Goal: Download file/media

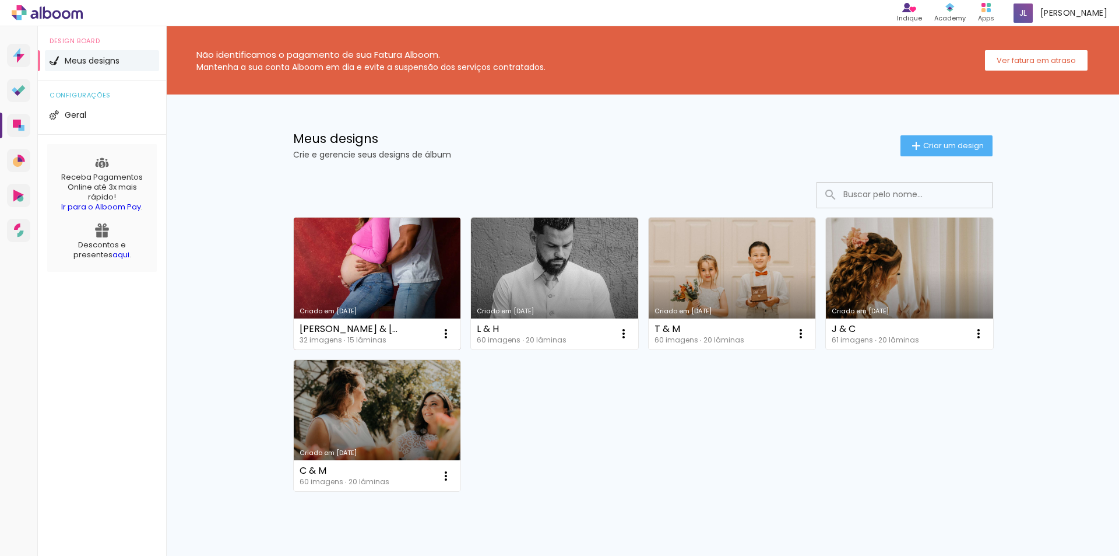
click at [389, 291] on link "Criado em [DATE]" at bounding box center [377, 283] width 167 height 132
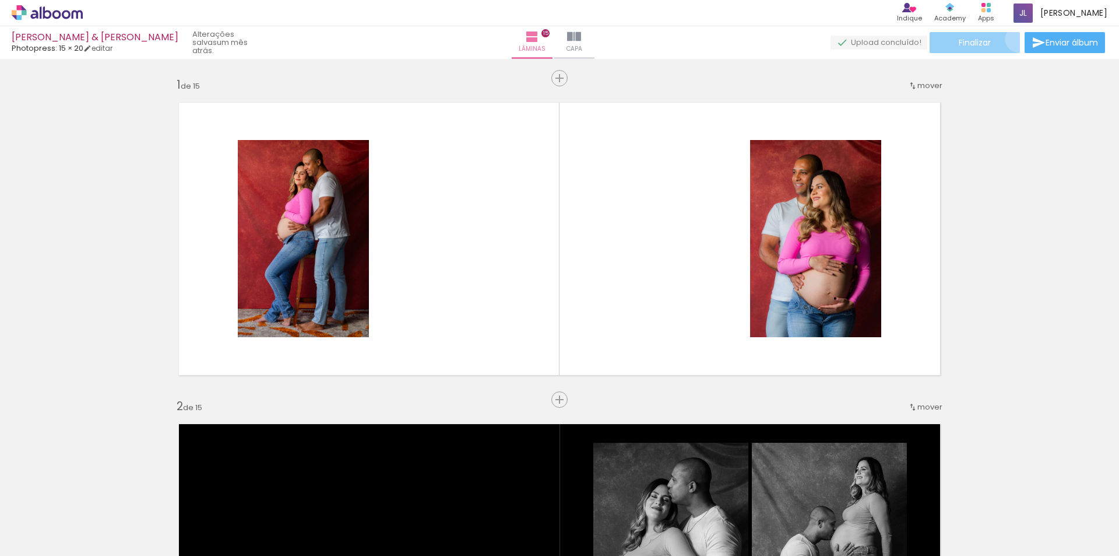
click at [1014, 39] on paper-button "Finalizar" at bounding box center [975, 42] width 90 height 21
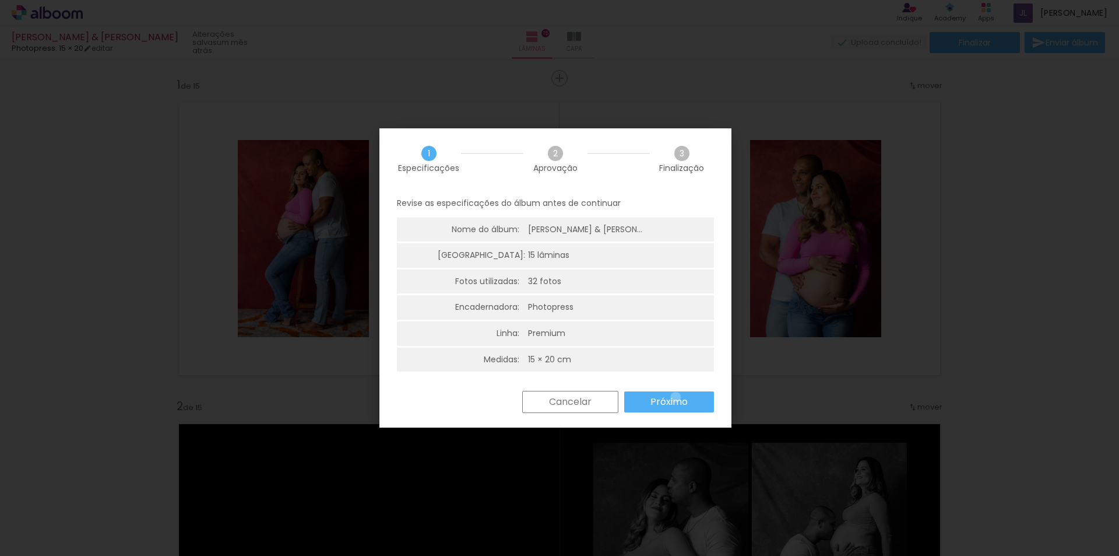
click at [0, 0] on slot "Próximo" at bounding box center [0, 0] width 0 height 0
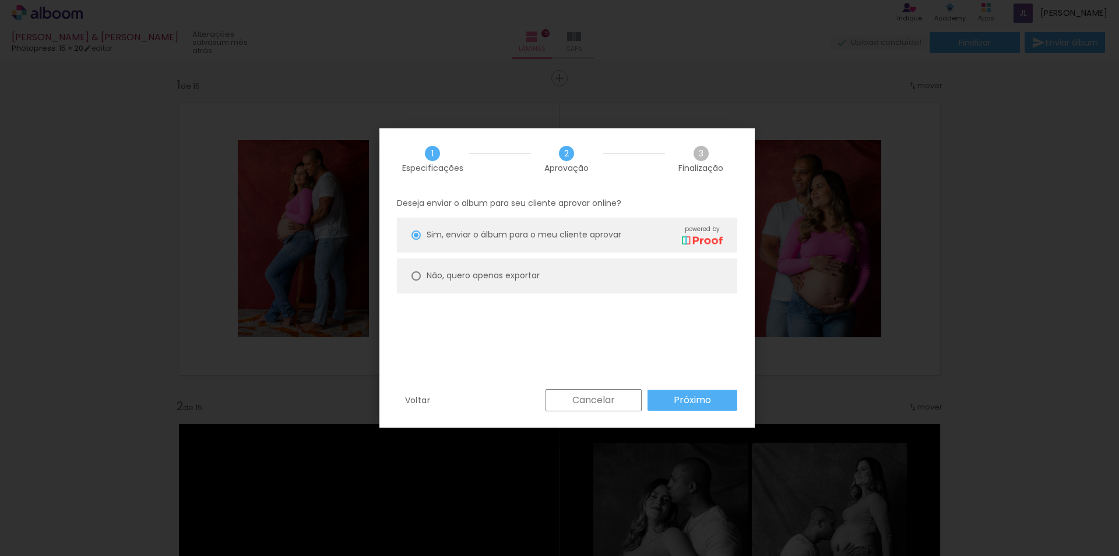
click at [0, 0] on slot "Não, quero apenas exportar" at bounding box center [0, 0] width 0 height 0
type paper-radio-button "on"
click at [0, 0] on slot "Próximo" at bounding box center [0, 0] width 0 height 0
type input "Alta, 300 DPI"
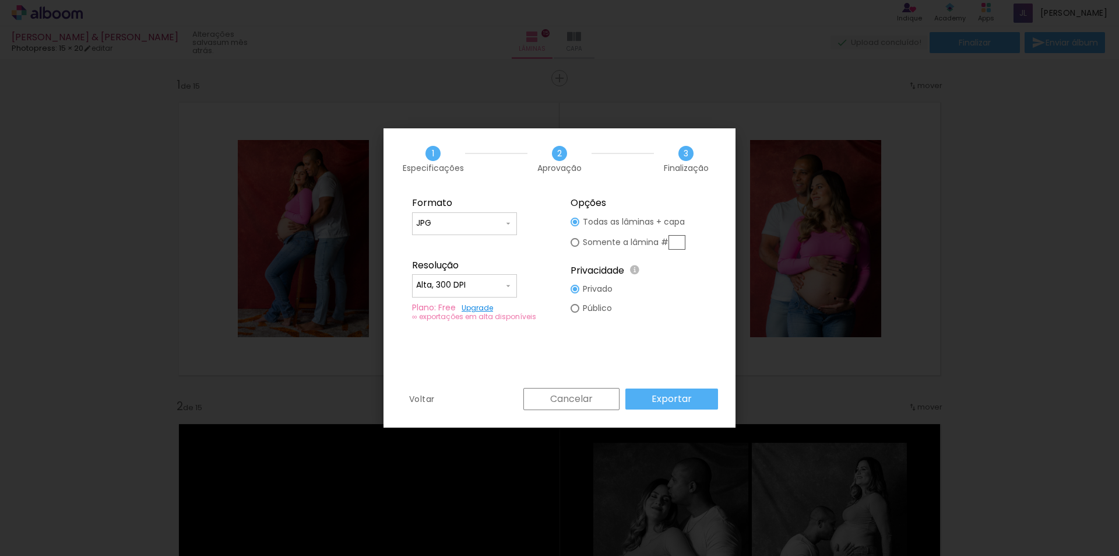
click at [698, 398] on paper-button "Exportar" at bounding box center [671, 398] width 93 height 21
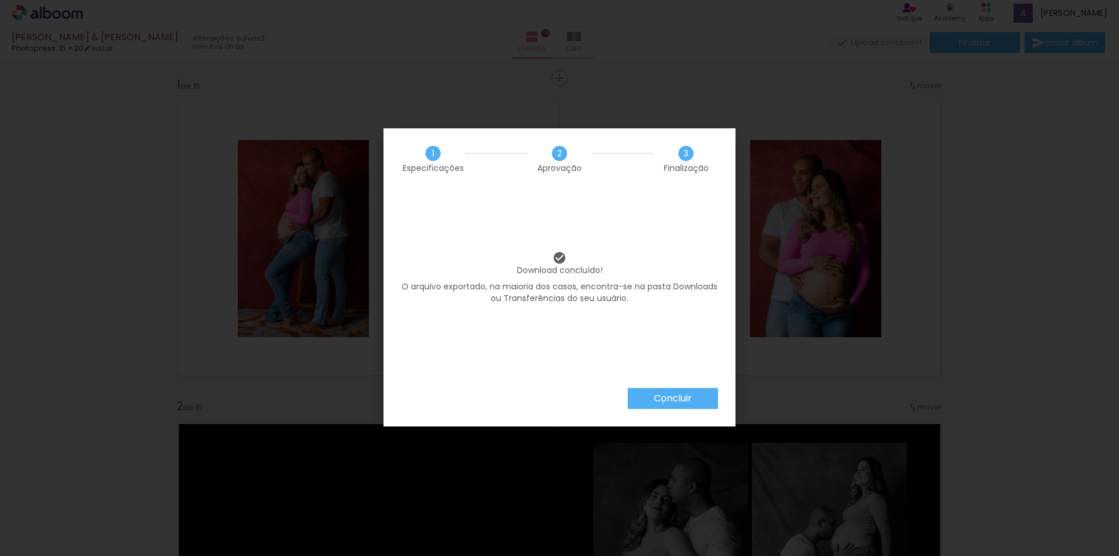
click at [0, 0] on slot "Concluir" at bounding box center [0, 0] width 0 height 0
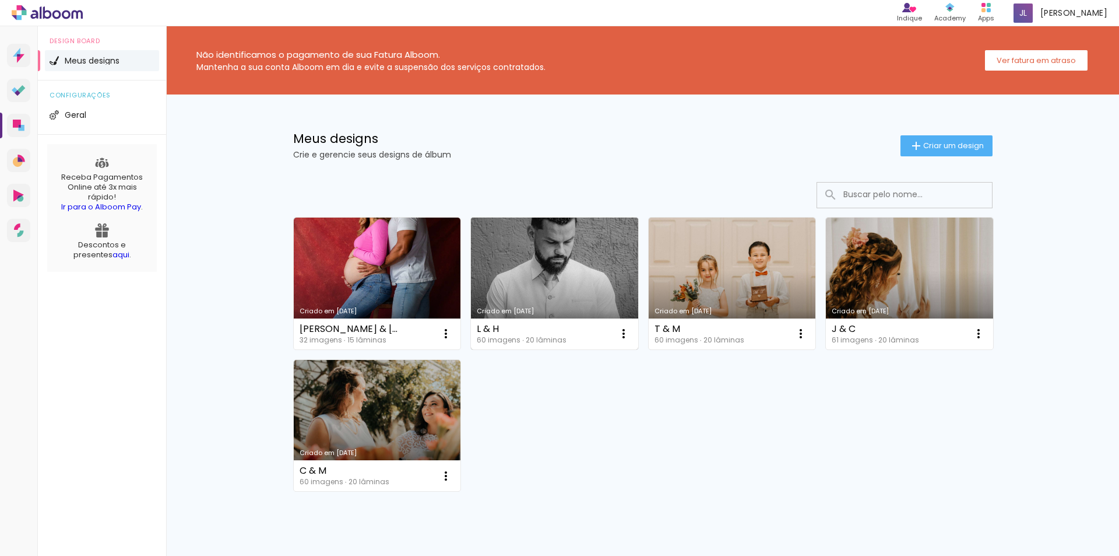
click at [507, 292] on link "Criado em [DATE]" at bounding box center [554, 283] width 167 height 132
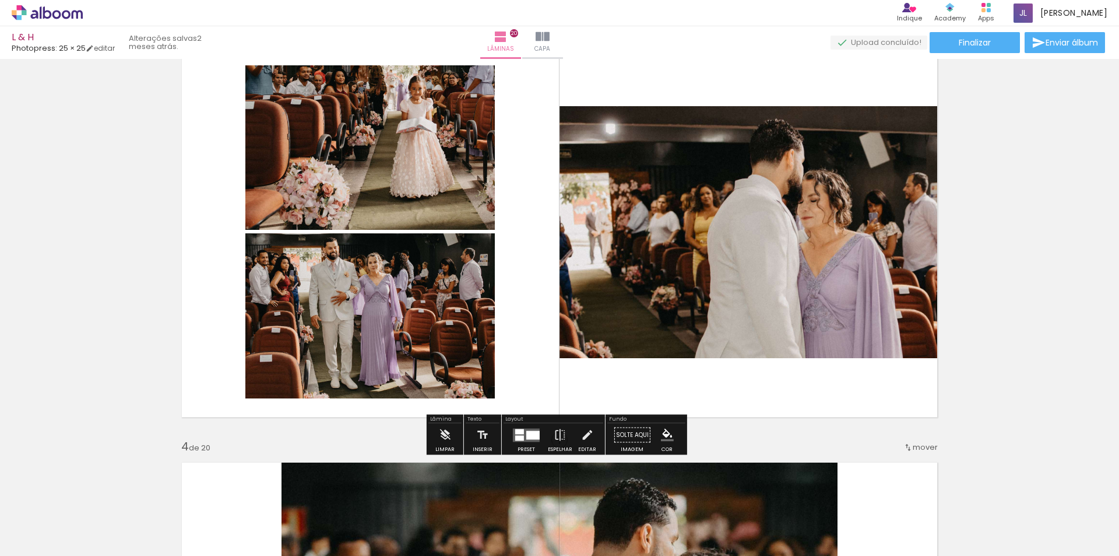
scroll to position [816, 0]
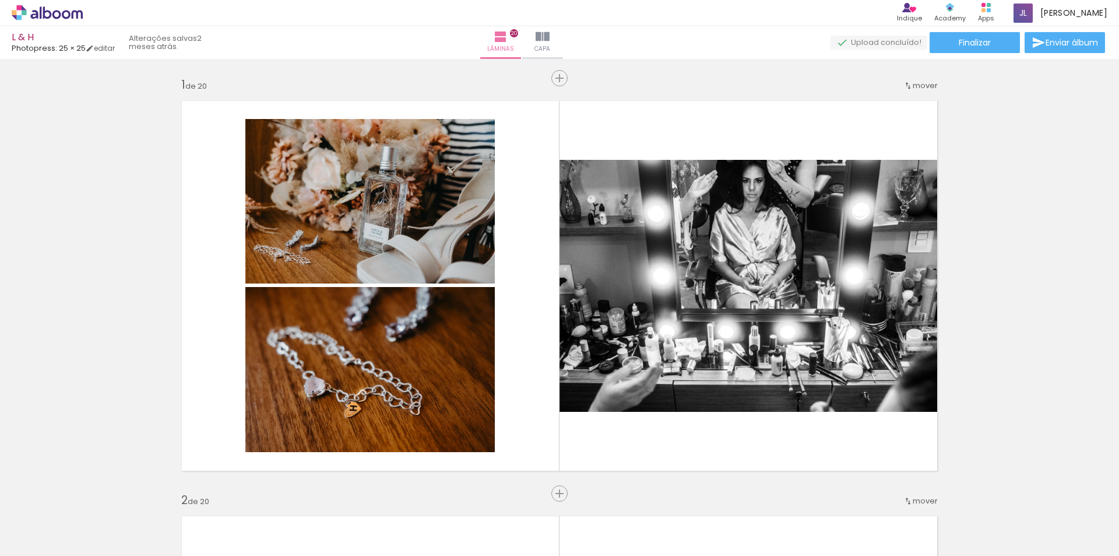
scroll to position [816, 0]
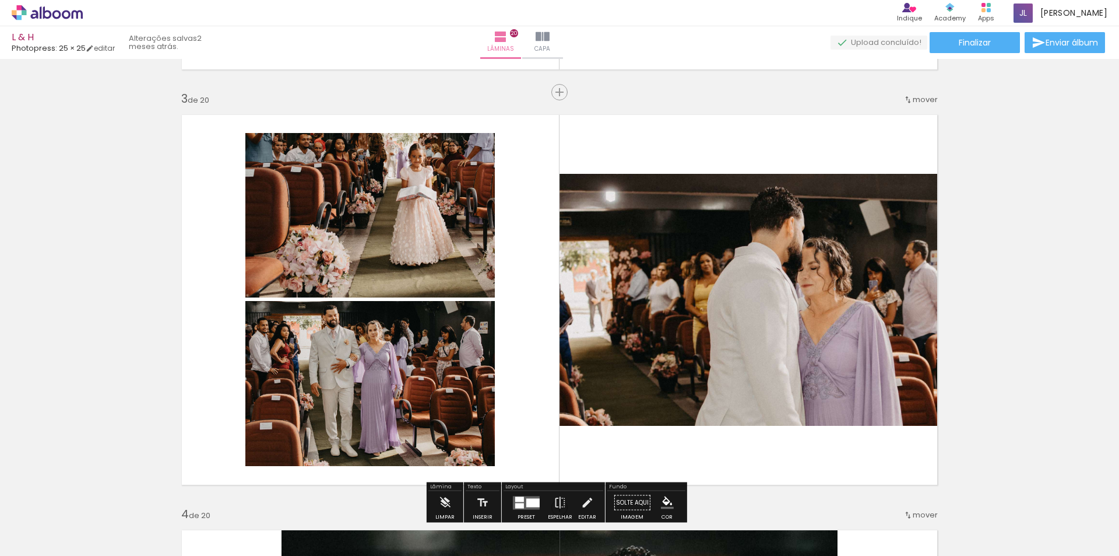
click at [688, 328] on quentale-photo at bounding box center [753, 300] width 386 height 252
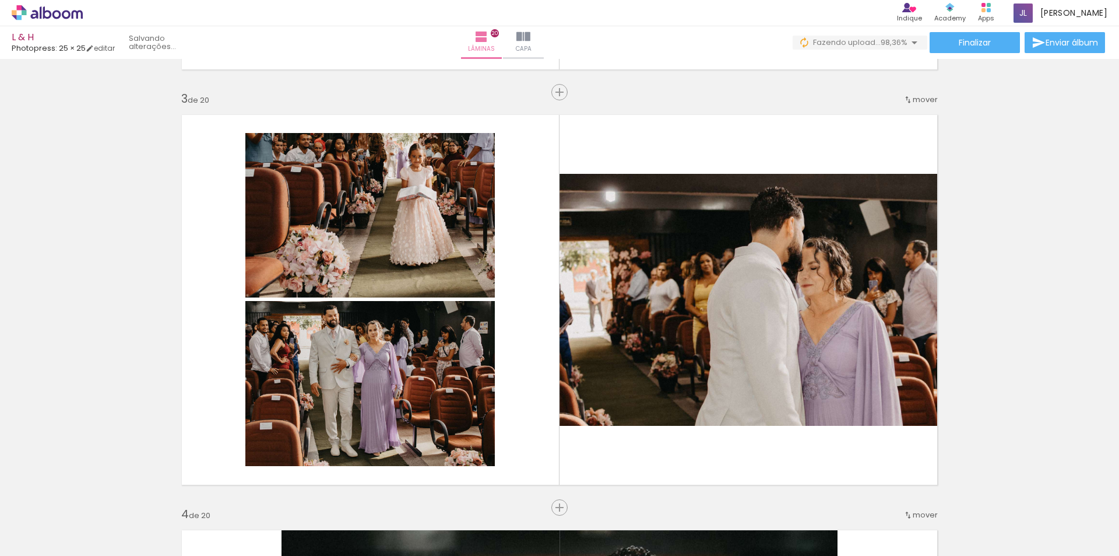
scroll to position [0, 2962]
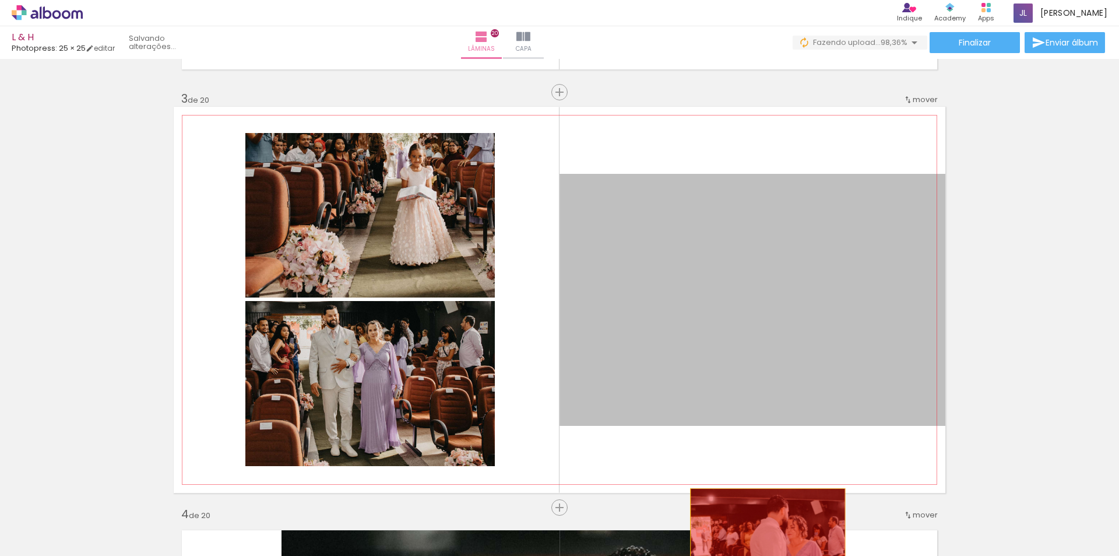
drag, startPoint x: 792, startPoint y: 353, endPoint x: 764, endPoint y: 539, distance: 187.5
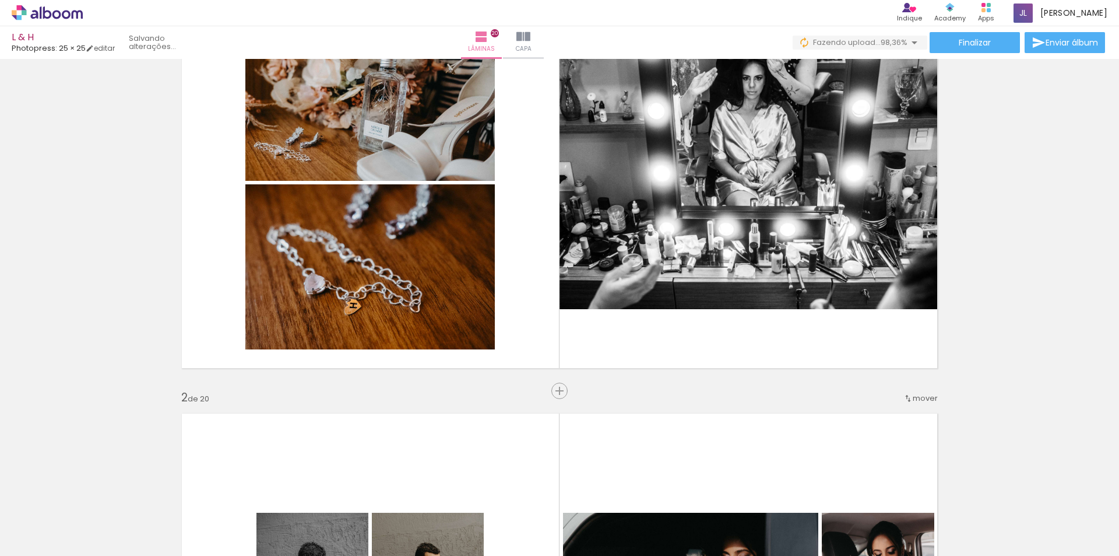
scroll to position [0, 0]
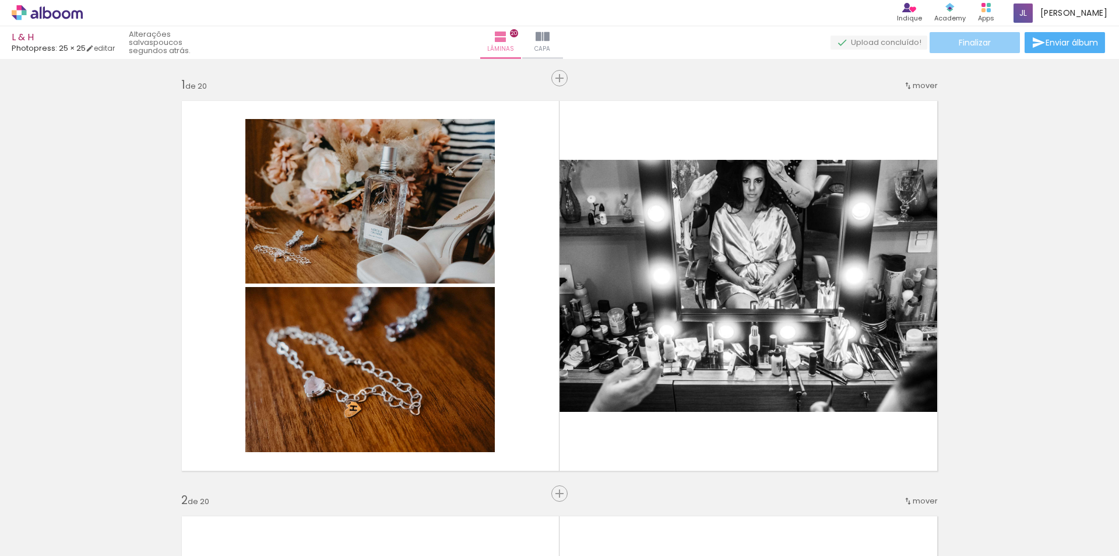
click at [961, 43] on span "Finalizar" at bounding box center [975, 42] width 32 height 8
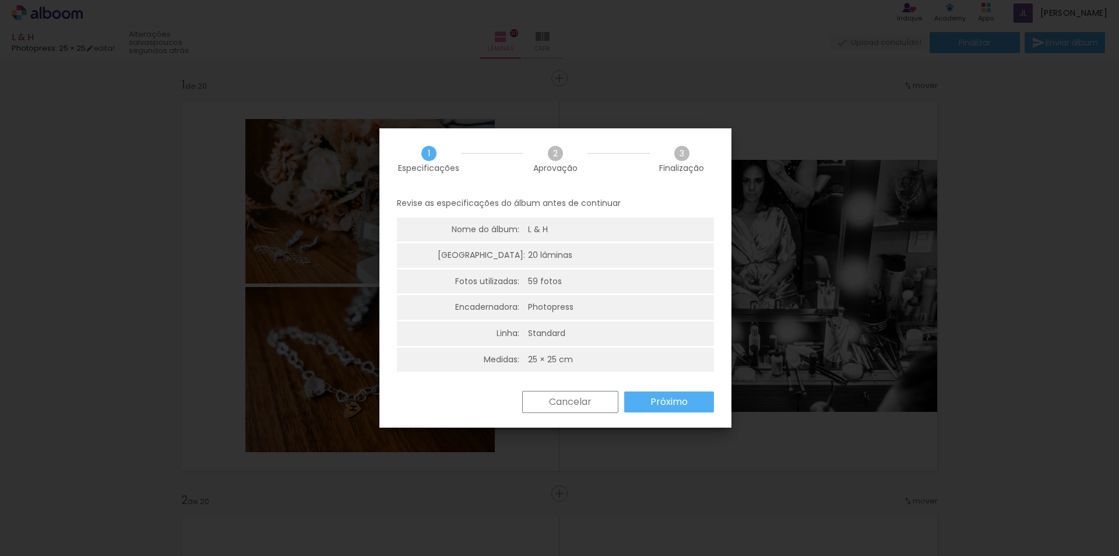
click at [601, 400] on paper-button "Cancelar" at bounding box center [570, 402] width 96 height 22
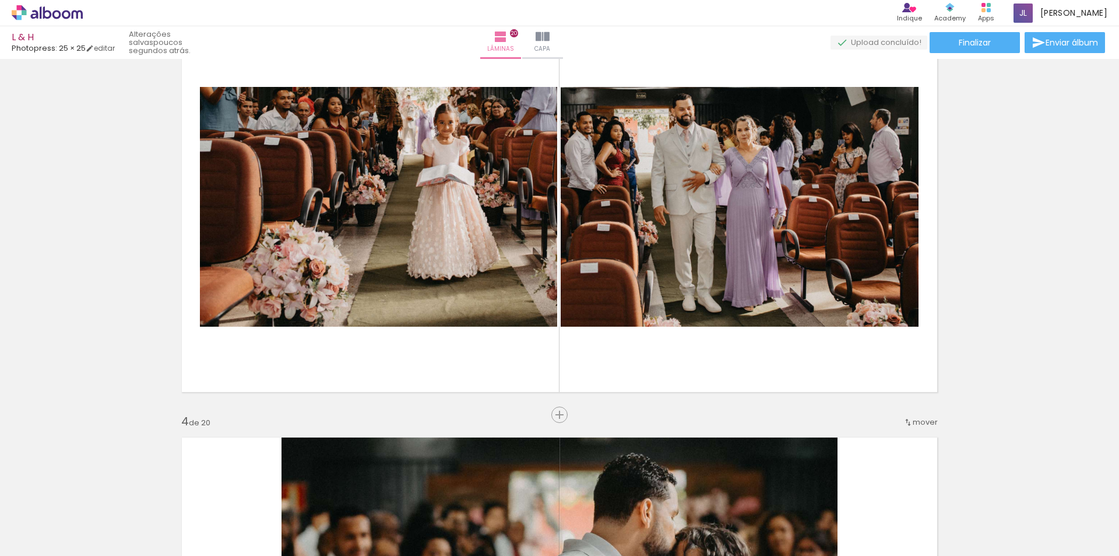
scroll to position [991, 0]
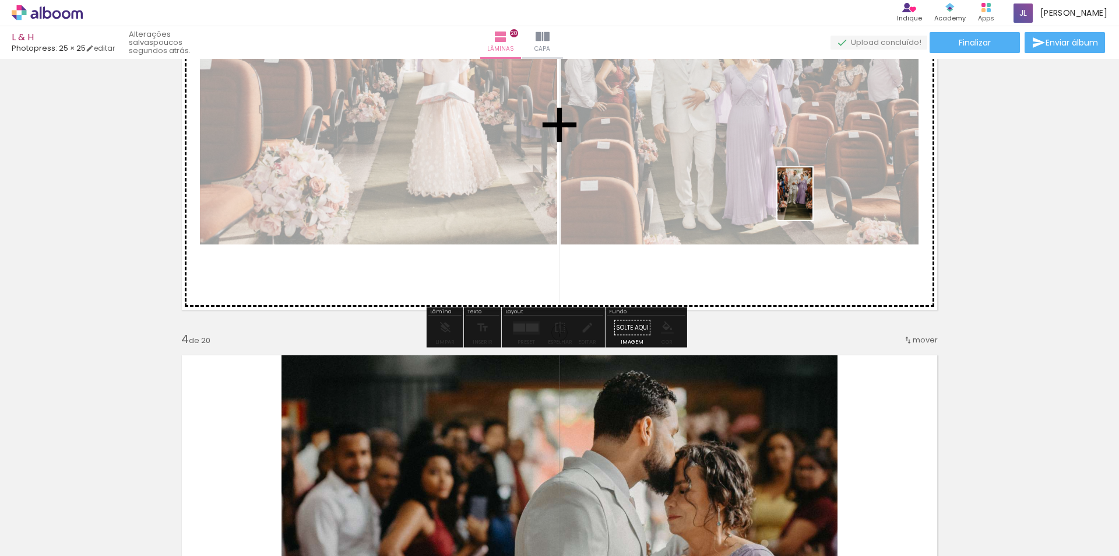
drag, startPoint x: 1068, startPoint y: 542, endPoint x: 813, endPoint y: 202, distance: 424.6
click at [813, 202] on quentale-workspace at bounding box center [559, 278] width 1119 height 556
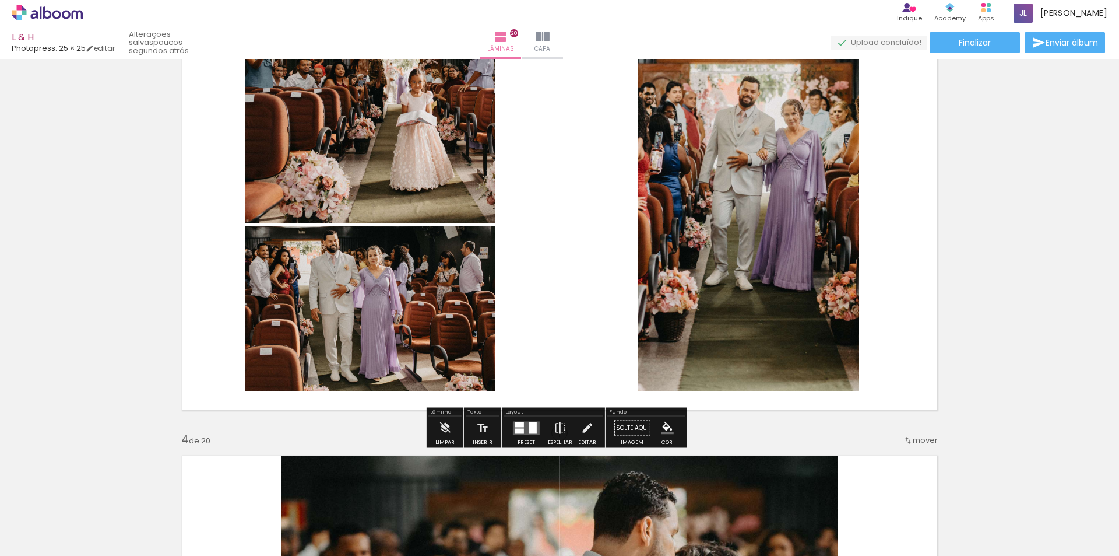
scroll to position [874, 0]
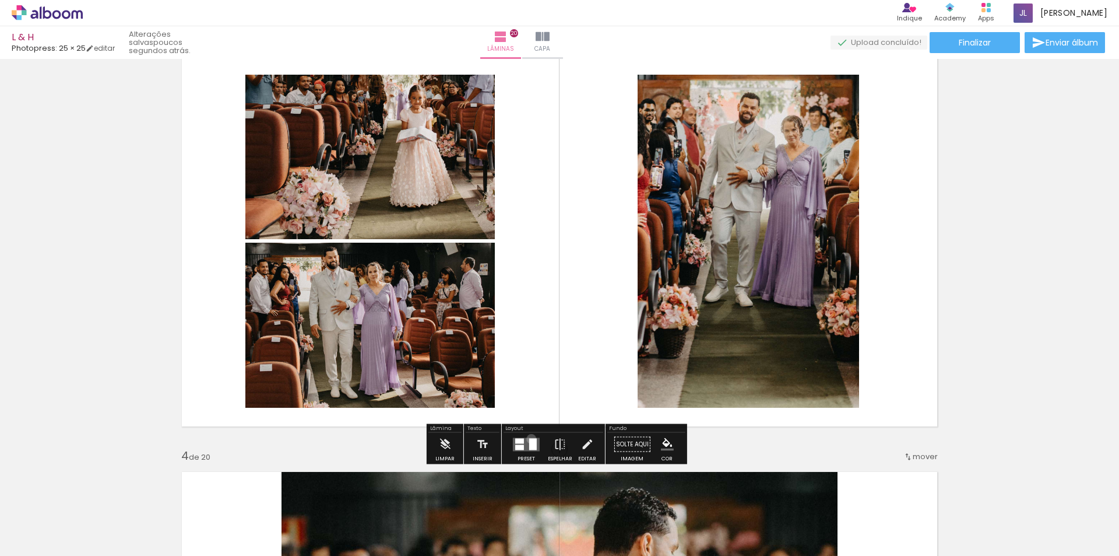
click at [529, 438] on div at bounding box center [533, 444] width 8 height 12
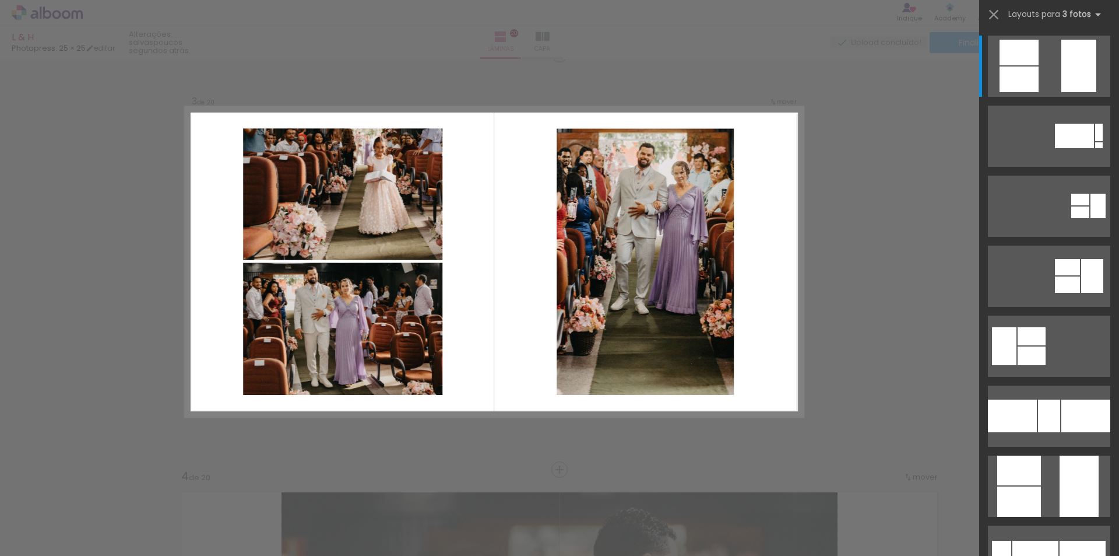
scroll to position [845, 0]
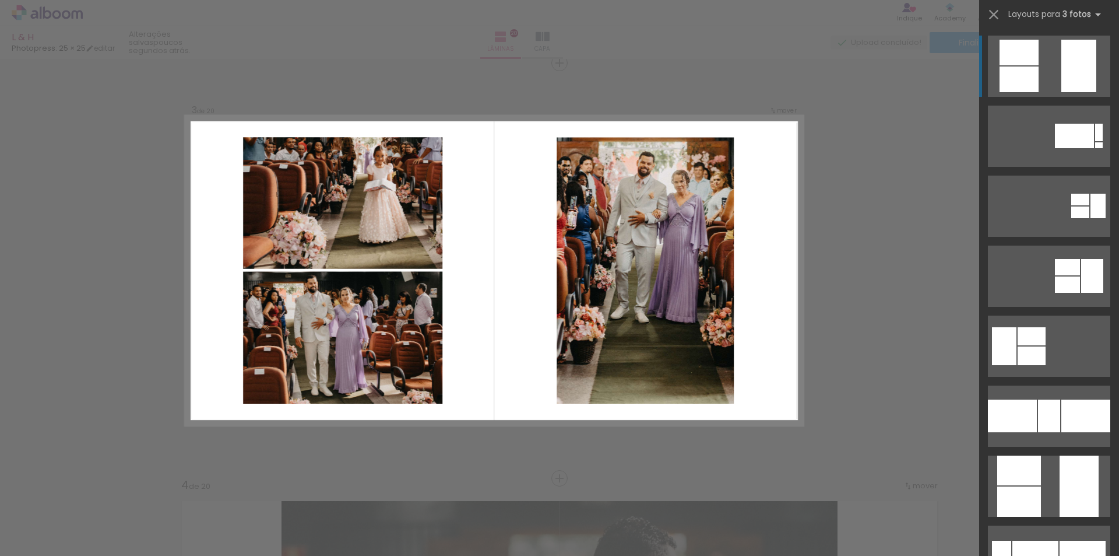
click at [1038, 63] on quentale-layouter at bounding box center [1049, 66] width 122 height 61
click at [1068, 68] on div at bounding box center [1078, 66] width 35 height 52
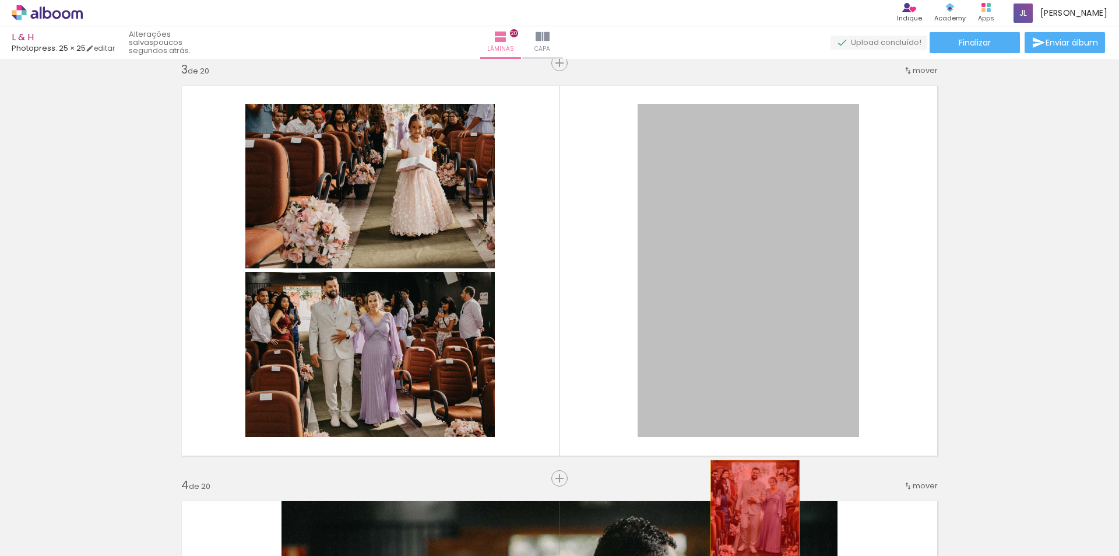
drag, startPoint x: 789, startPoint y: 303, endPoint x: 751, endPoint y: 525, distance: 225.9
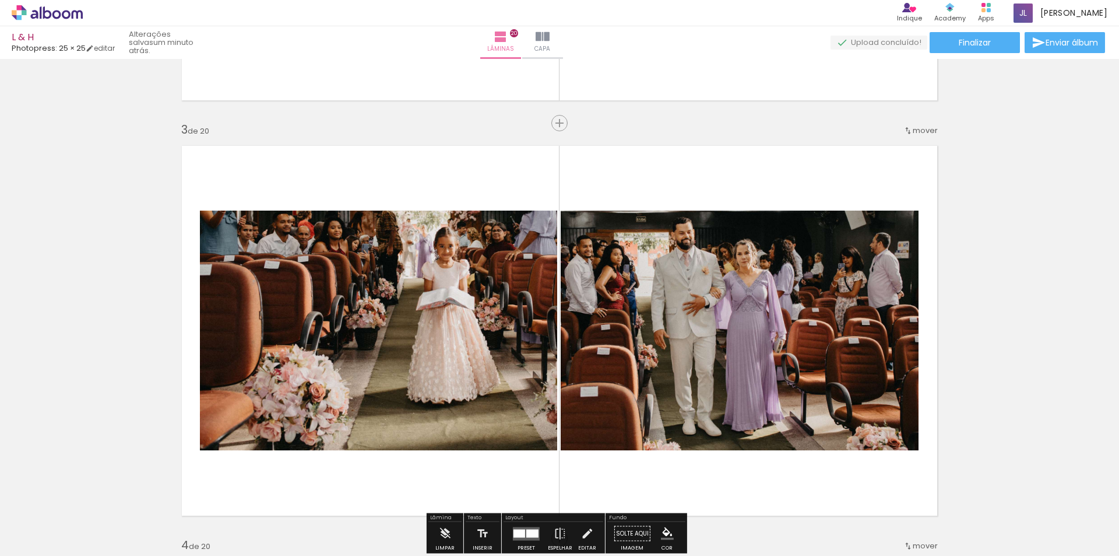
scroll to position [729, 0]
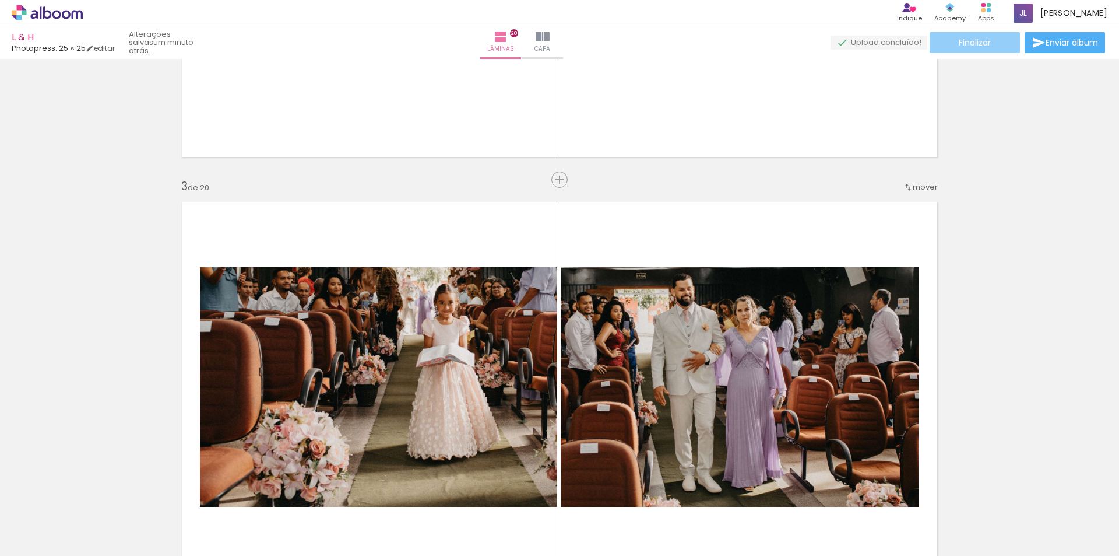
click at [962, 43] on span "Finalizar" at bounding box center [975, 42] width 32 height 8
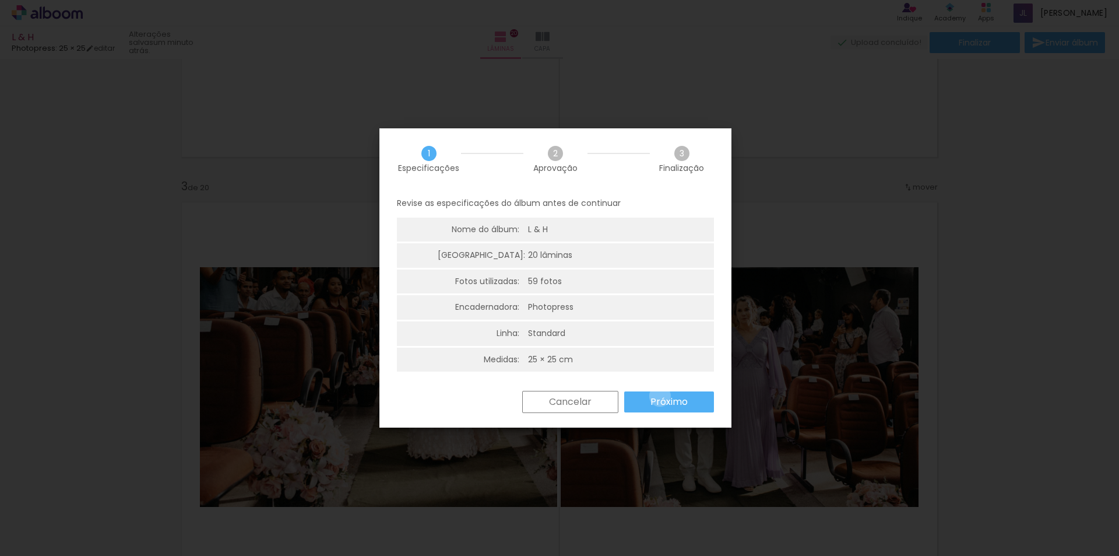
click at [0, 0] on slot "Próximo" at bounding box center [0, 0] width 0 height 0
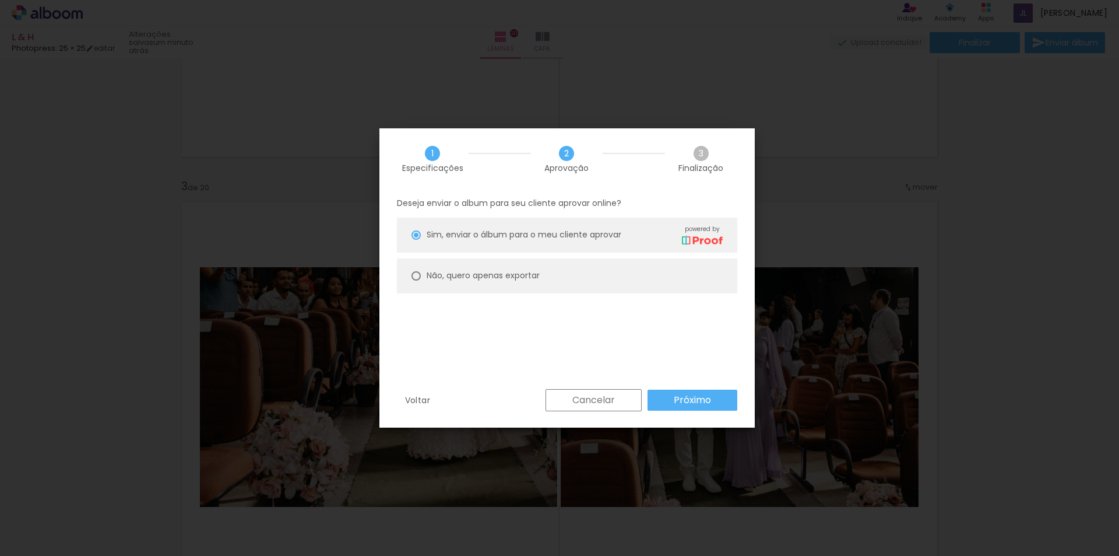
click at [559, 284] on paper-radio-button "Não, quero apenas exportar" at bounding box center [567, 275] width 340 height 35
type paper-radio-button "on"
click at [700, 407] on paper-button "Próximo" at bounding box center [693, 399] width 90 height 21
type input "Alta, 300 DPI"
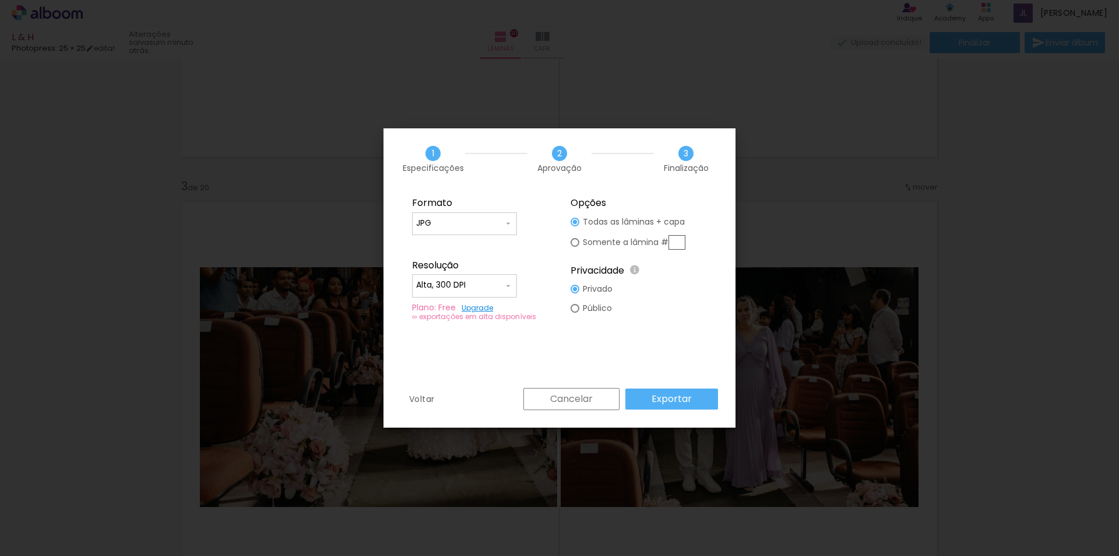
click at [673, 389] on paper-button "Exportar" at bounding box center [671, 398] width 93 height 21
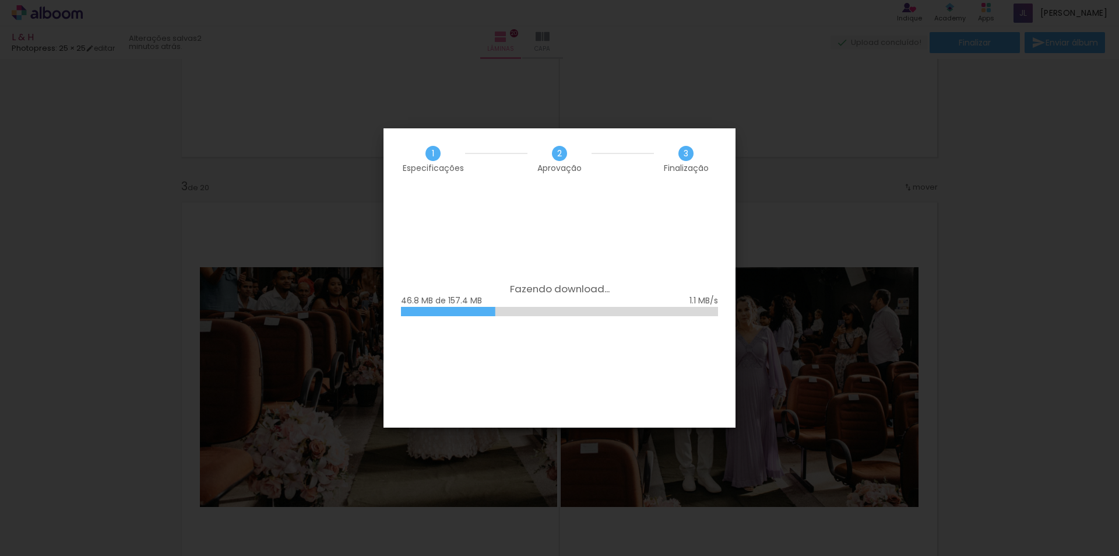
scroll to position [0, 2962]
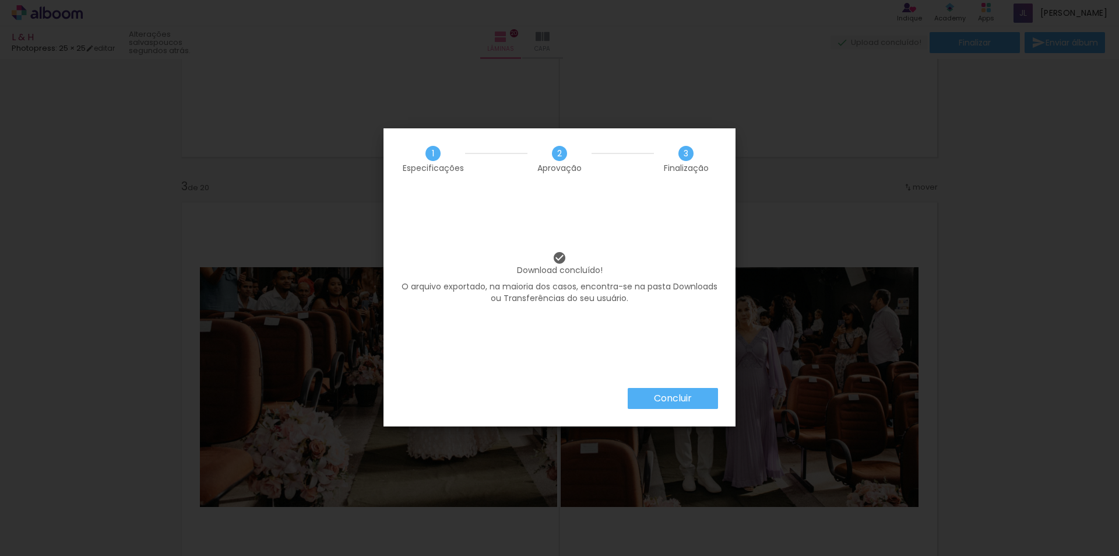
click at [670, 406] on paper-button "Concluir" at bounding box center [673, 398] width 90 height 21
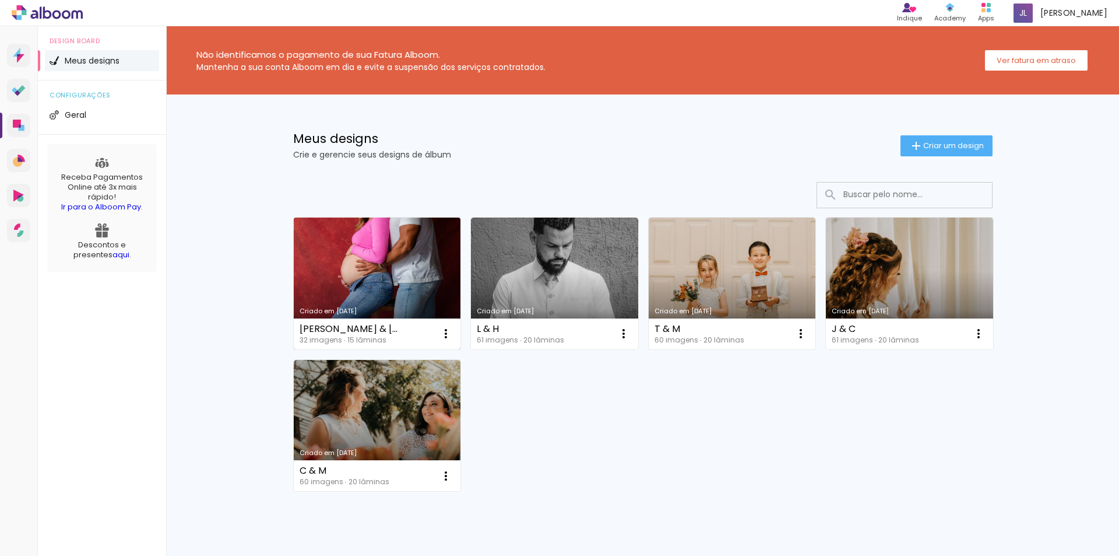
click at [409, 312] on div "Criado em [DATE]" at bounding box center [378, 311] width 156 height 6
